Goal: Transaction & Acquisition: Purchase product/service

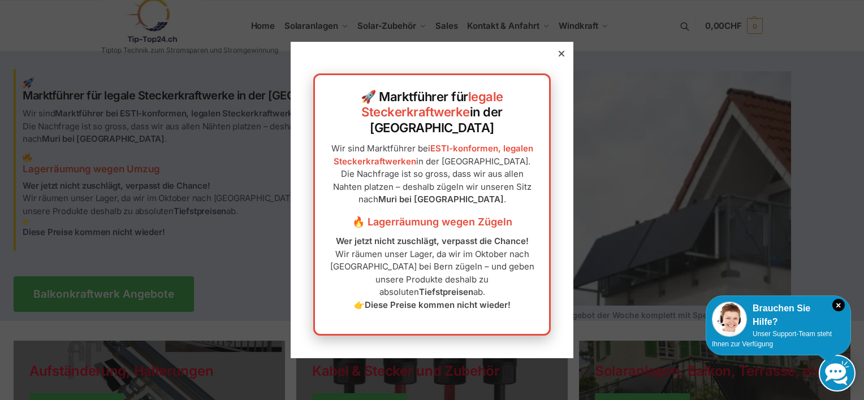
click at [558, 57] on icon at bounding box center [561, 54] width 6 height 6
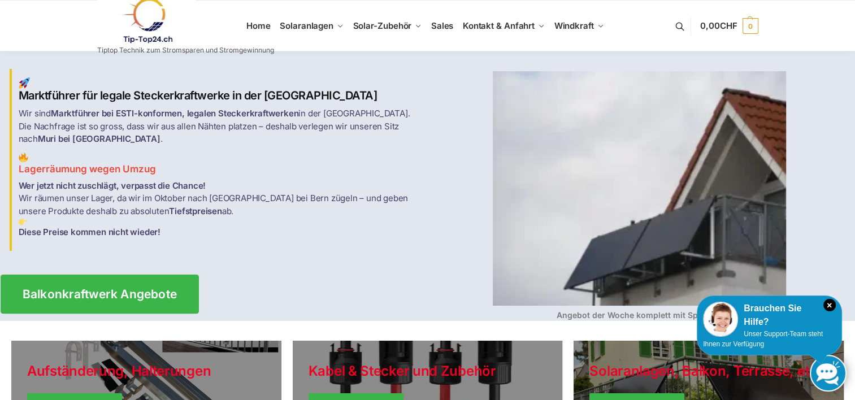
click at [89, 288] on span "Balkonkraftwerk Angebote" at bounding box center [99, 294] width 155 height 12
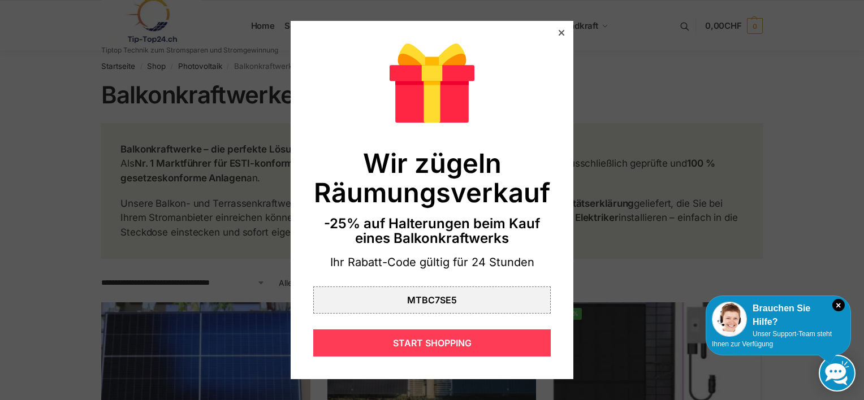
click at [432, 343] on div "START SHOPPING" at bounding box center [431, 343] width 237 height 27
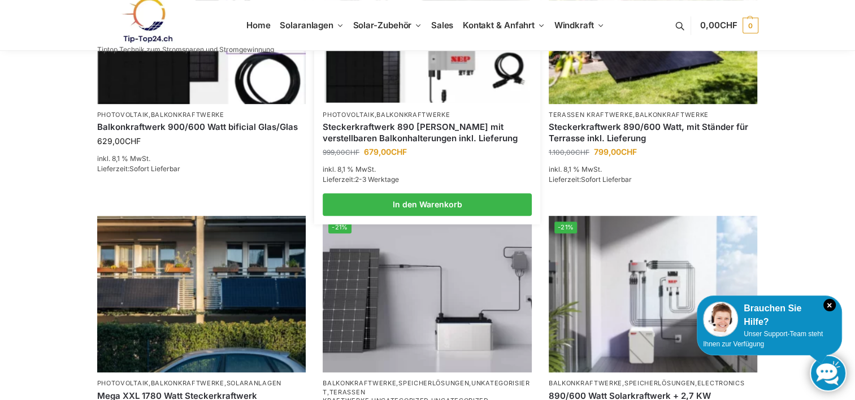
scroll to position [735, 0]
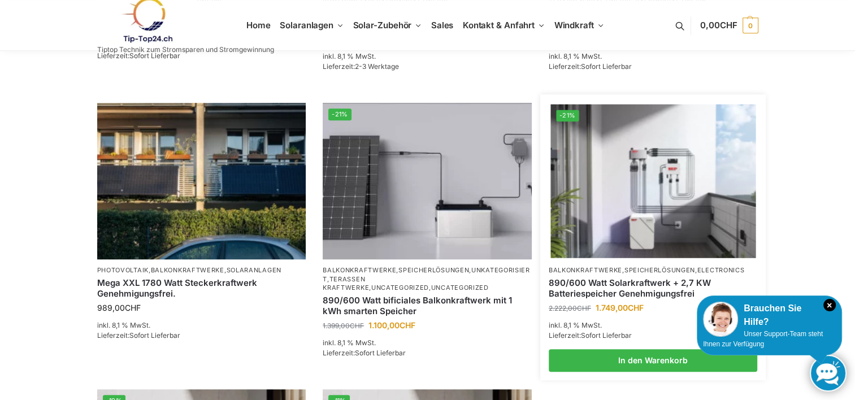
click at [649, 216] on img at bounding box center [653, 182] width 205 height 154
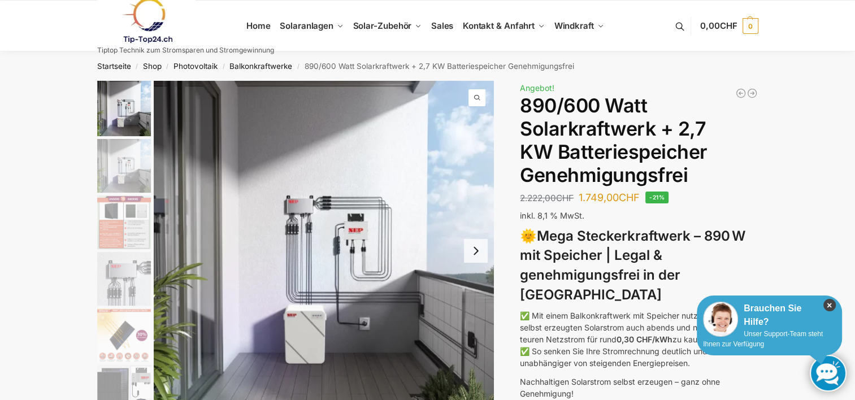
click at [829, 304] on icon "×" at bounding box center [829, 305] width 12 height 12
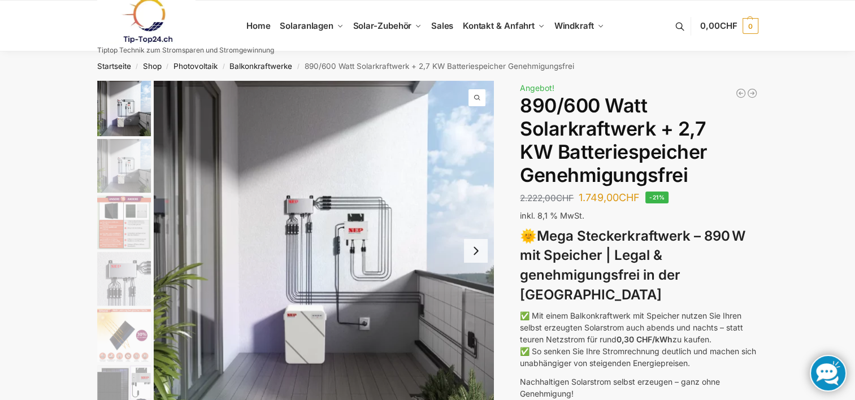
scroll to position [57, 0]
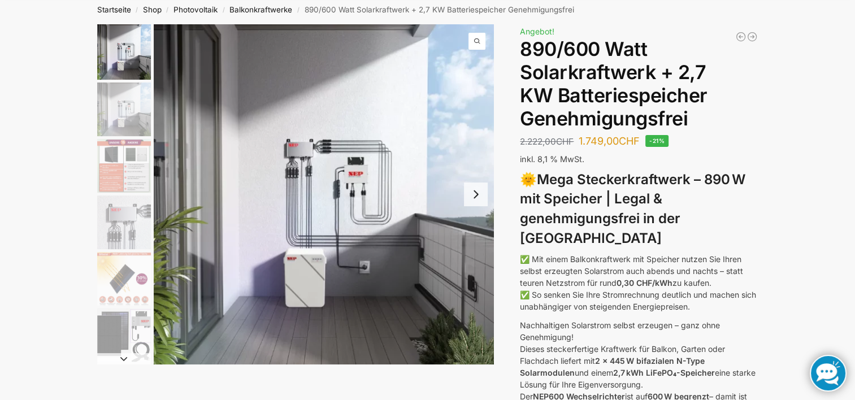
click at [114, 111] on img "2 / 12" at bounding box center [124, 110] width 54 height 54
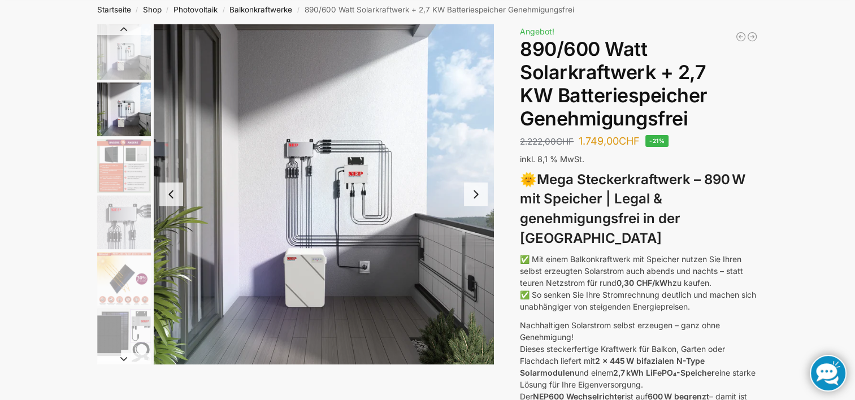
click at [133, 170] on img "3 / 12" at bounding box center [124, 166] width 54 height 54
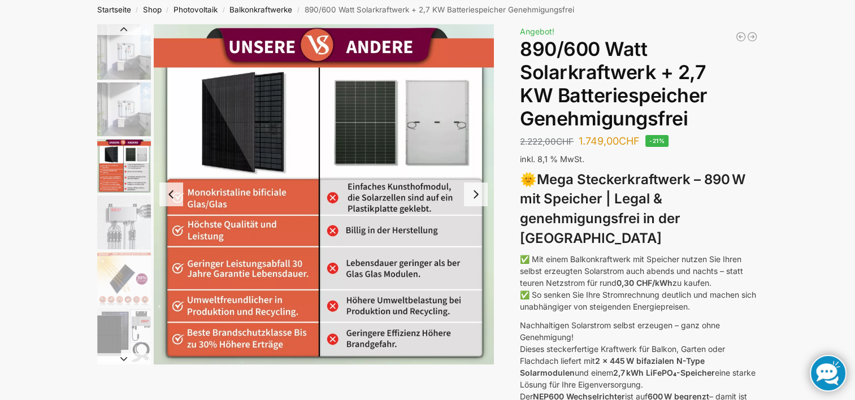
click at [129, 218] on img "4 / 12" at bounding box center [124, 223] width 54 height 54
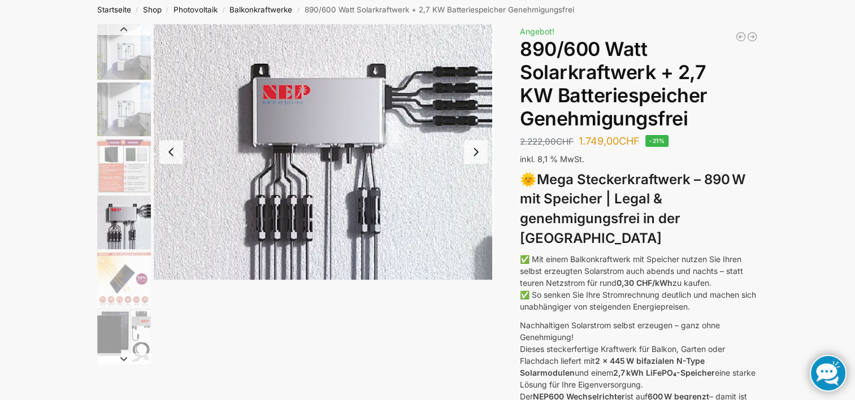
click at [125, 277] on img "5 / 12" at bounding box center [124, 279] width 54 height 54
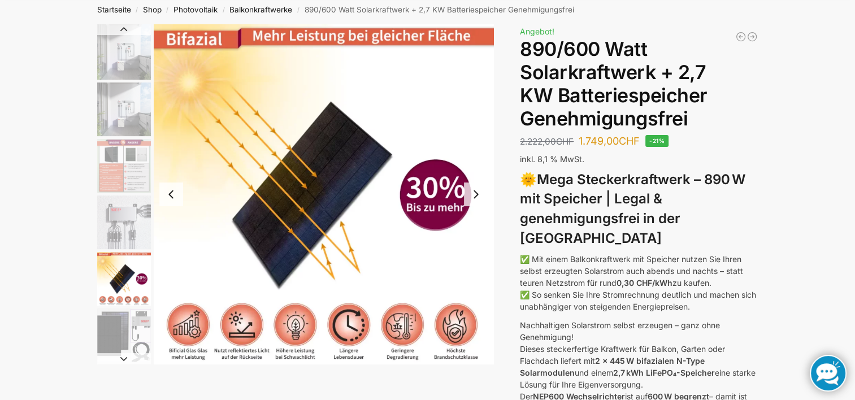
click at [129, 287] on img "5 / 12" at bounding box center [124, 279] width 54 height 54
click at [120, 327] on img "6 / 12" at bounding box center [124, 336] width 54 height 54
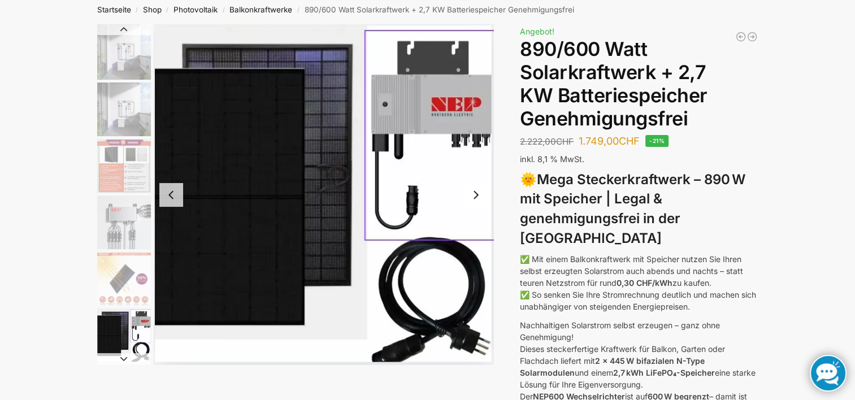
click at [173, 200] on button "Previous slide" at bounding box center [171, 195] width 24 height 24
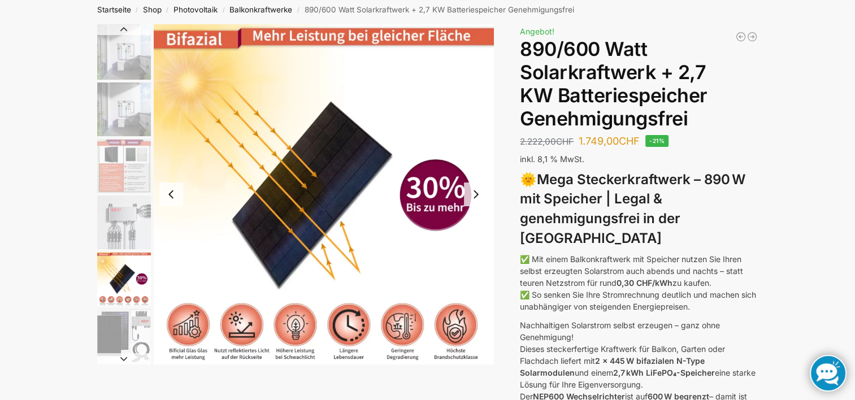
click at [173, 200] on button "Previous slide" at bounding box center [171, 195] width 24 height 24
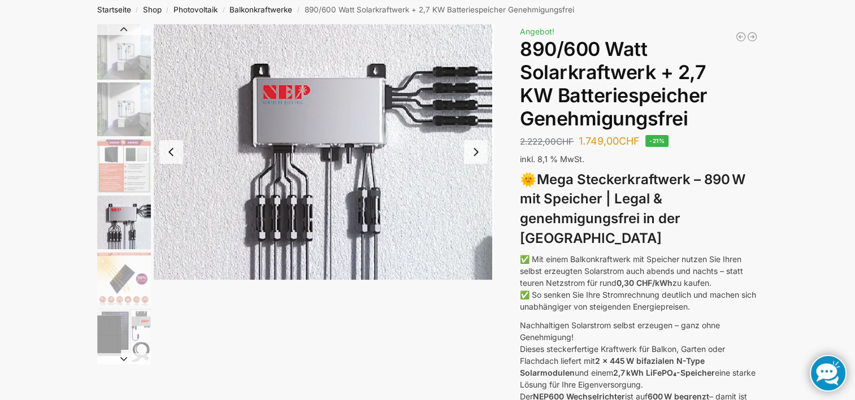
click at [171, 156] on button "Previous slide" at bounding box center [171, 152] width 24 height 24
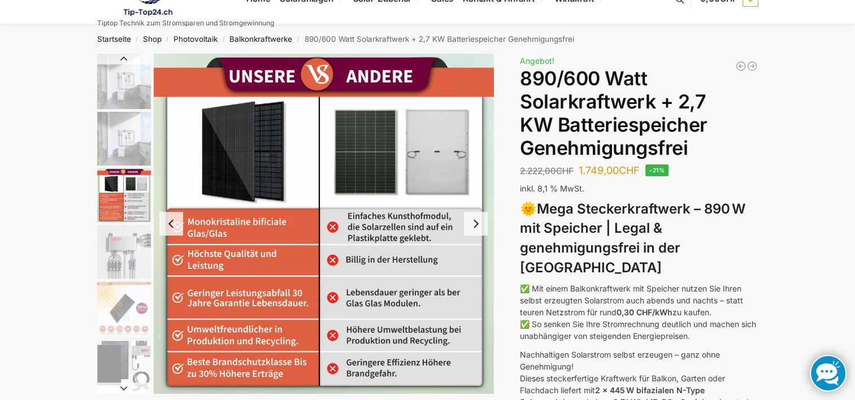
scroll to position [0, 0]
